Goal: Answer question/provide support: Share knowledge or assist other users

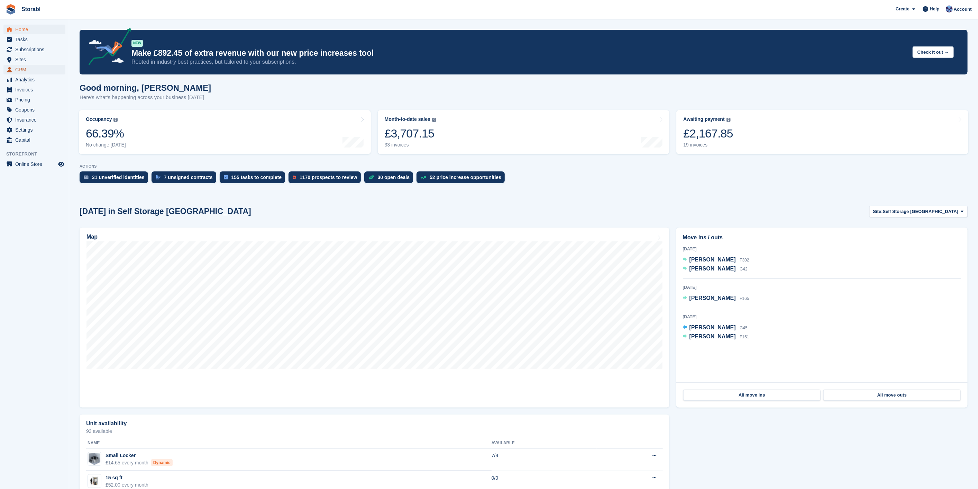
drag, startPoint x: 20, startPoint y: 70, endPoint x: 101, endPoint y: 72, distance: 80.7
click at [20, 70] on span "CRM" at bounding box center [36, 70] width 42 height 10
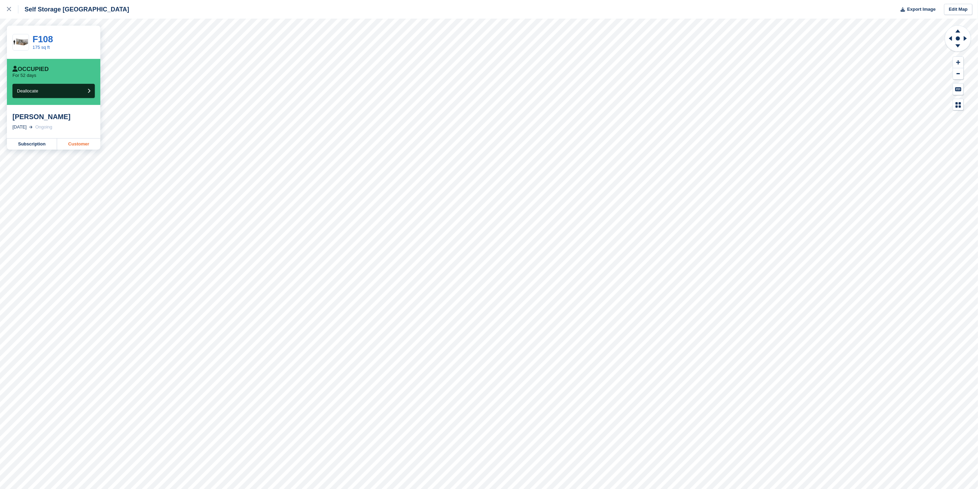
click at [74, 139] on link "Customer" at bounding box center [78, 143] width 43 height 11
click at [63, 147] on link "Customer" at bounding box center [78, 143] width 43 height 11
click at [92, 150] on link "Customer" at bounding box center [78, 143] width 43 height 11
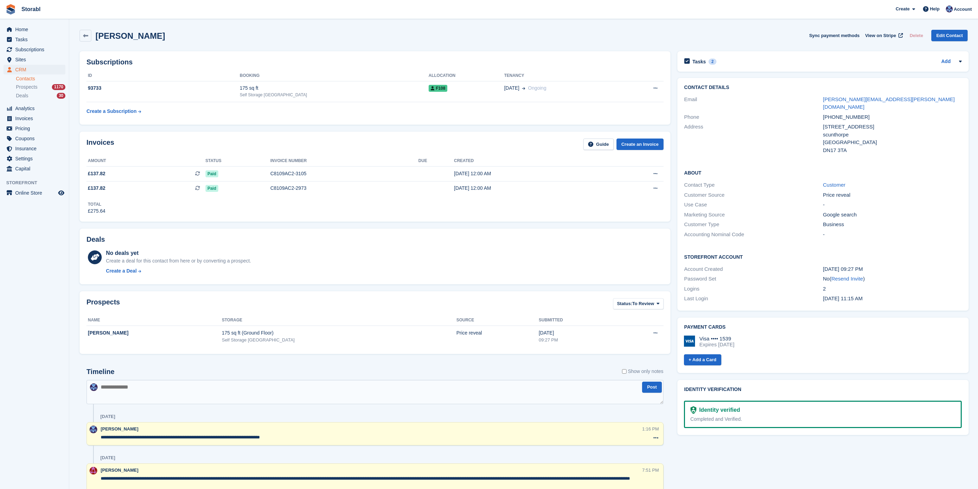
scroll to position [77, 0]
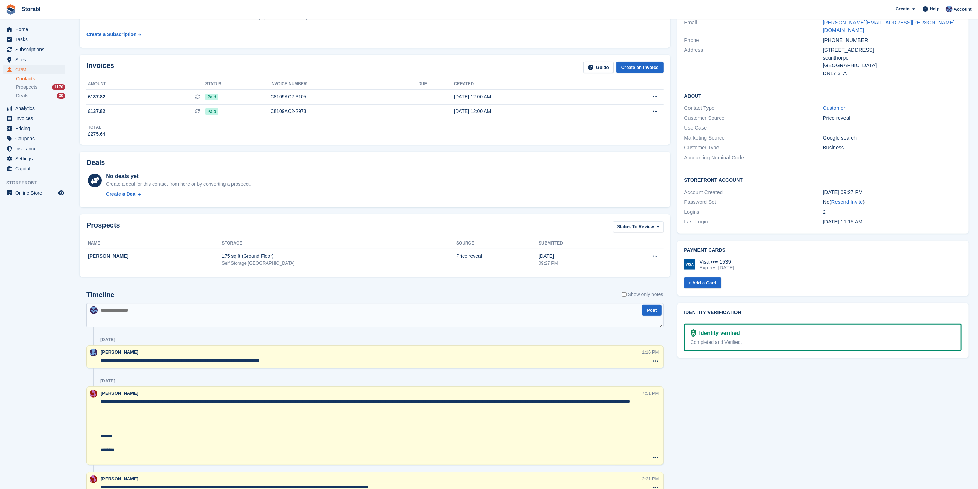
click at [215, 299] on div "Timeline Show only notes" at bounding box center [375, 297] width 577 height 12
click at [215, 303] on textarea at bounding box center [375, 315] width 577 height 24
type textarea "**********"
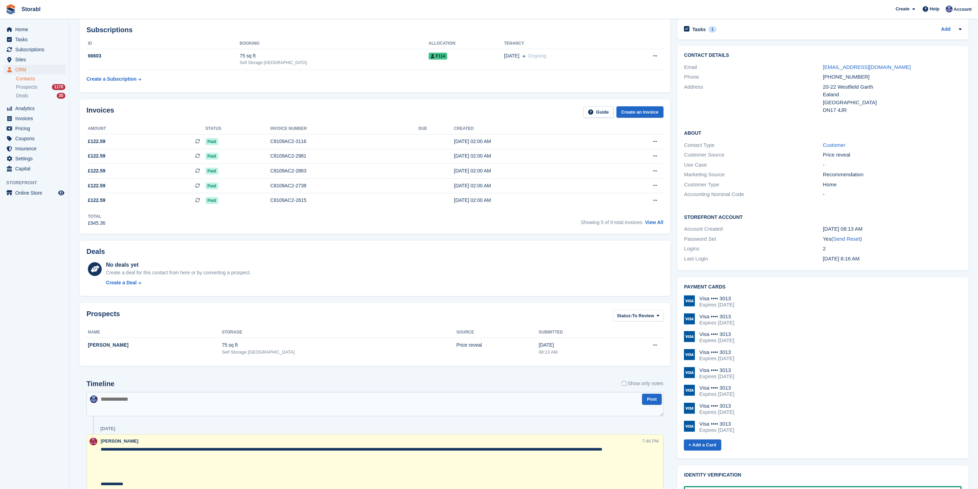
scroll to position [77, 0]
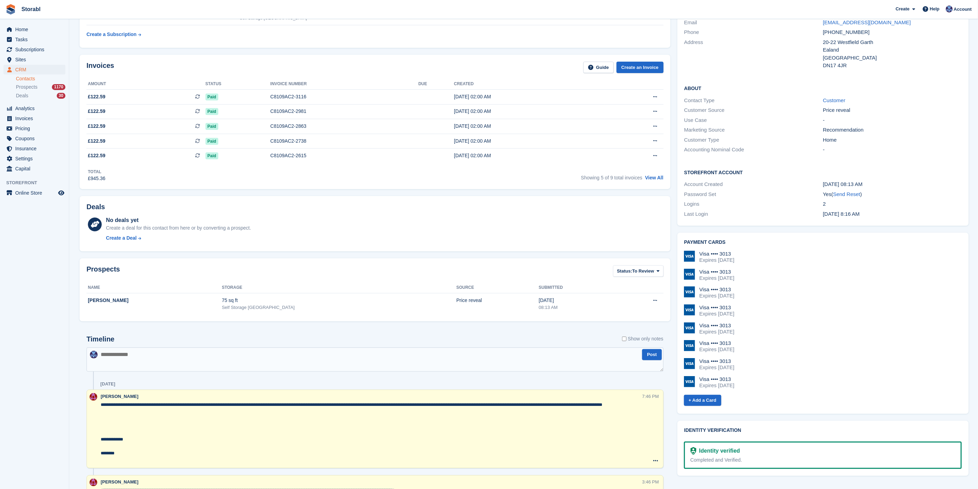
click at [224, 368] on textarea at bounding box center [375, 359] width 577 height 24
click at [166, 358] on textarea at bounding box center [375, 359] width 577 height 24
type textarea "**********"
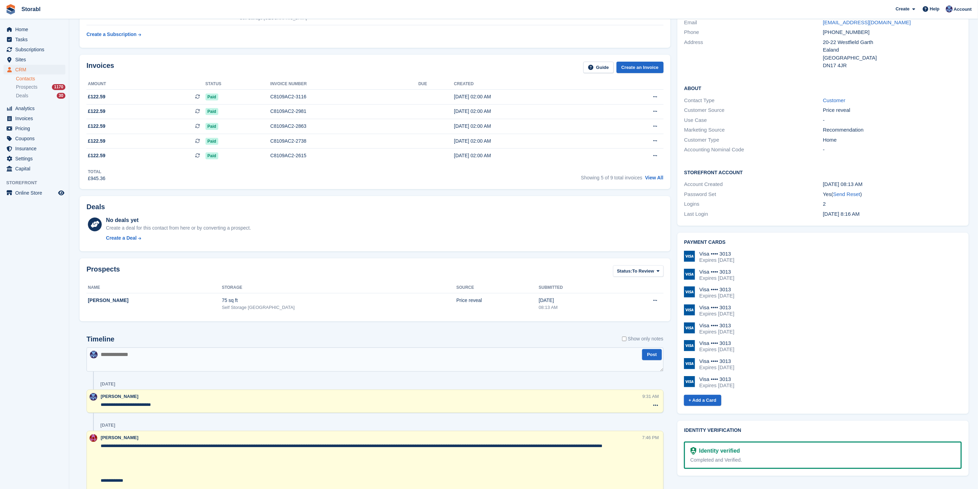
scroll to position [0, 0]
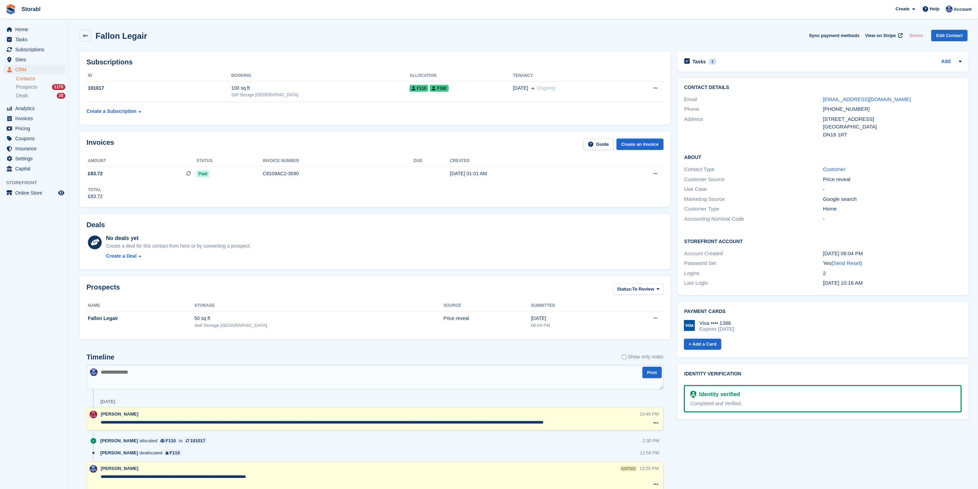
click at [299, 165] on th "Invoice number" at bounding box center [338, 160] width 151 height 11
click at [299, 168] on td "C8109AC2-3090" at bounding box center [338, 173] width 151 height 15
